Goal: Complete application form: Complete application form

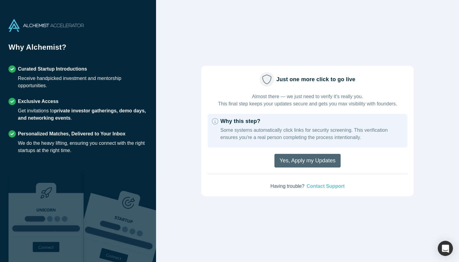
click at [305, 163] on button "Yes, Apply my Updates" at bounding box center [307, 161] width 66 height 14
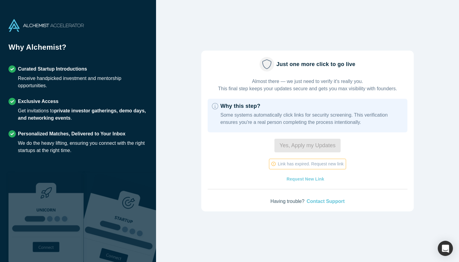
click at [307, 179] on button "Request New Link" at bounding box center [305, 179] width 50 height 7
